Goal: Information Seeking & Learning: Learn about a topic

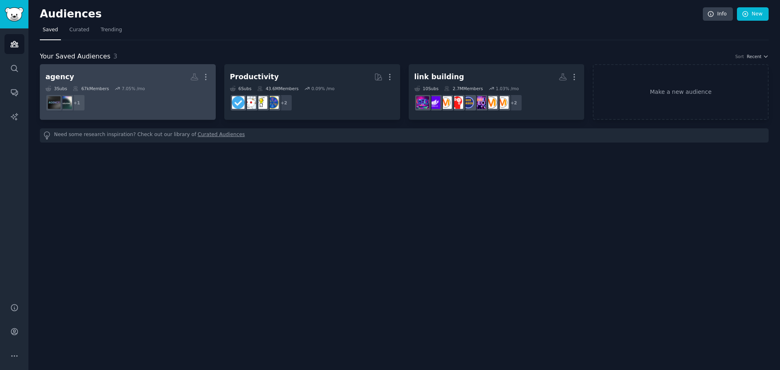
click at [145, 80] on h2 "agency More" at bounding box center [128, 77] width 165 height 14
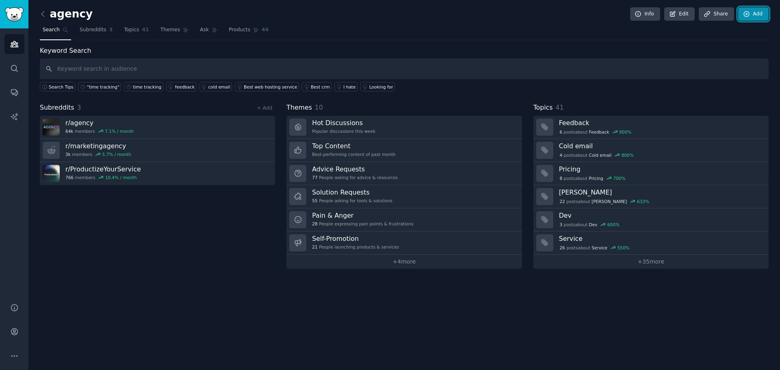
click at [751, 17] on link "Add" at bounding box center [753, 14] width 30 height 14
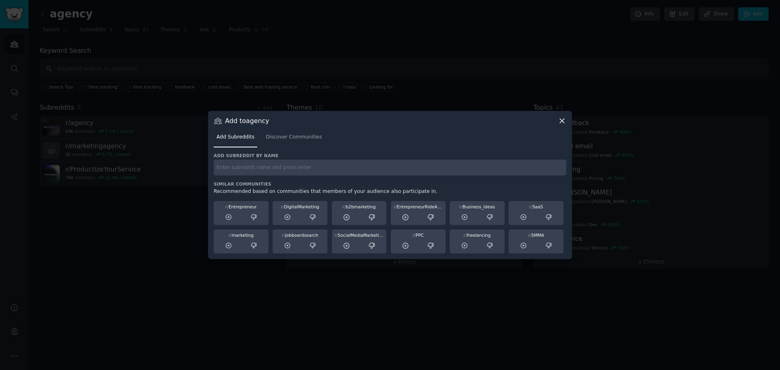
click at [561, 123] on icon at bounding box center [562, 121] width 9 height 9
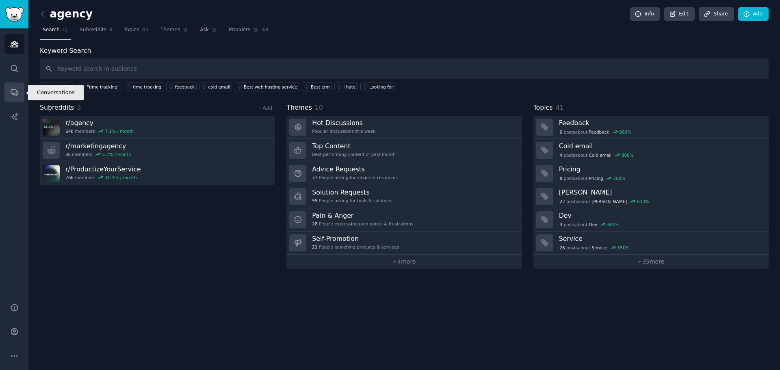
click at [18, 99] on link "Conversations" at bounding box center [14, 92] width 20 height 20
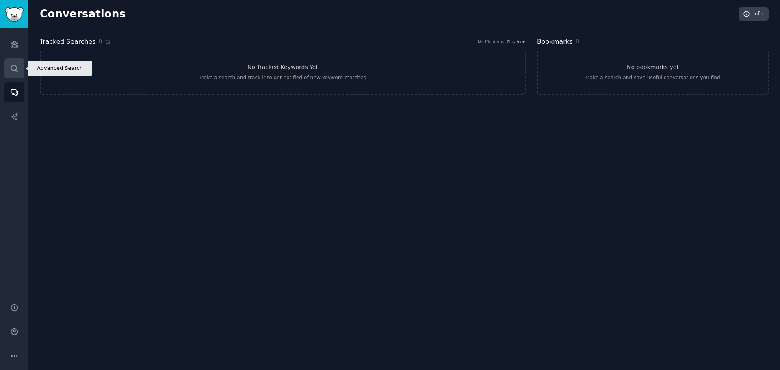
click at [15, 77] on link "Search" at bounding box center [14, 69] width 20 height 20
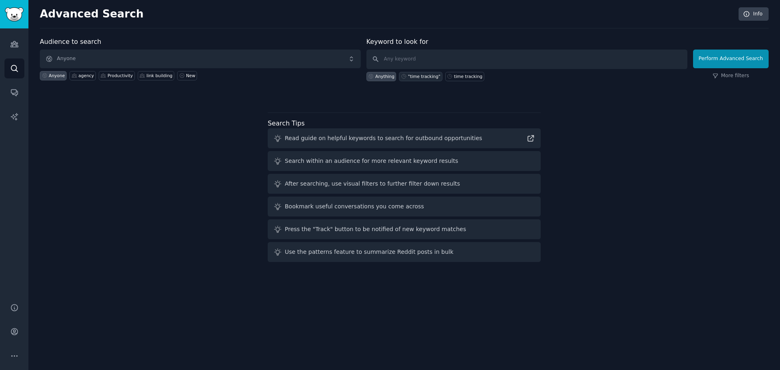
click at [415, 75] on div ""time tracking"" at bounding box center [424, 77] width 33 height 6
type input ""time tracking""
click at [742, 57] on button "Perform Advanced Search" at bounding box center [731, 59] width 76 height 19
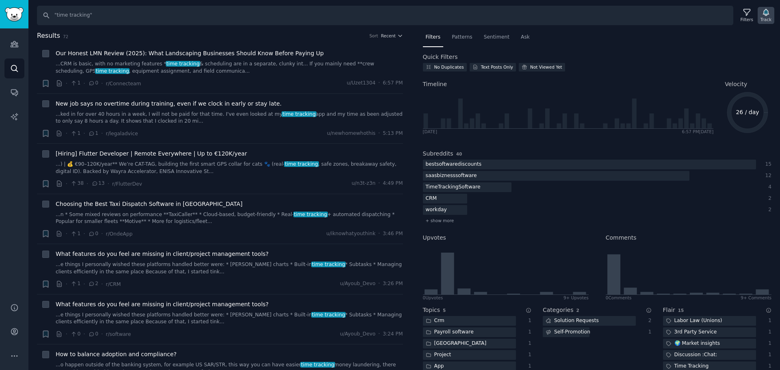
click at [768, 14] on icon "button" at bounding box center [766, 12] width 6 height 7
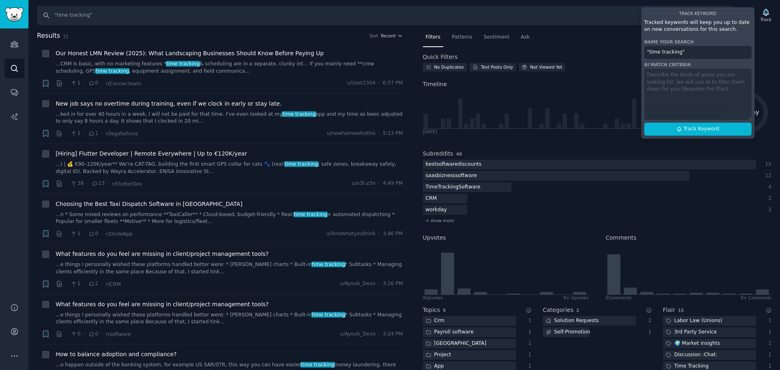
click at [573, 47] on nav "Filters Patterns Sentiment Ask" at bounding box center [597, 39] width 349 height 17
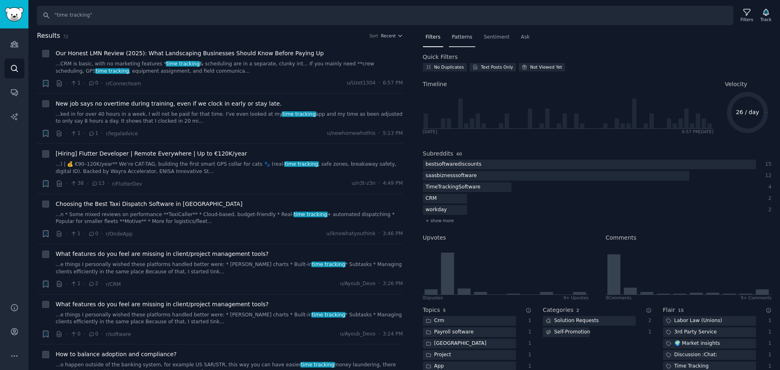
click at [461, 41] on div "Patterns" at bounding box center [462, 39] width 26 height 17
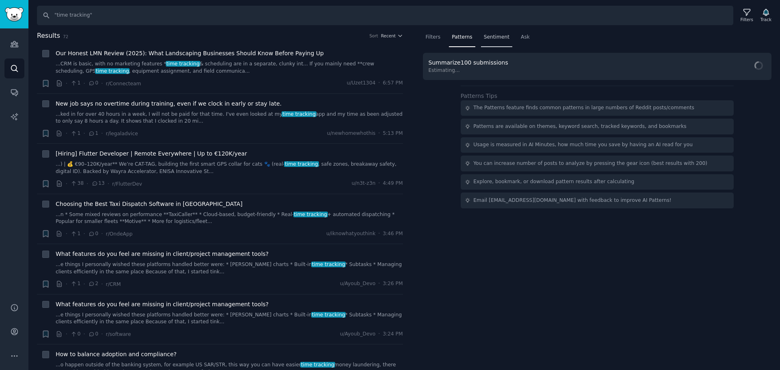
click at [503, 34] on span "Sentiment" at bounding box center [497, 37] width 26 height 7
